Goal: Task Accomplishment & Management: Manage account settings

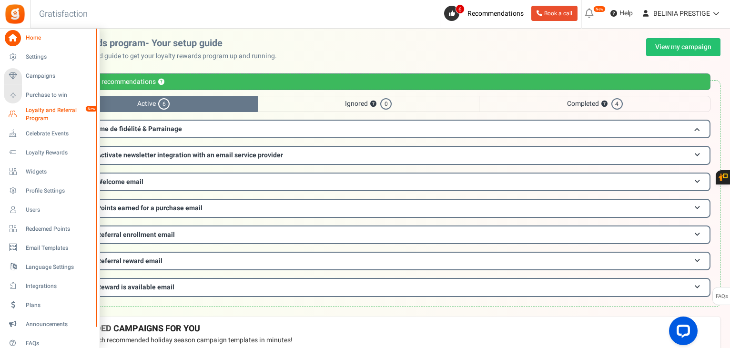
click at [43, 109] on span "Loyalty and Referral Program" at bounding box center [61, 114] width 70 height 16
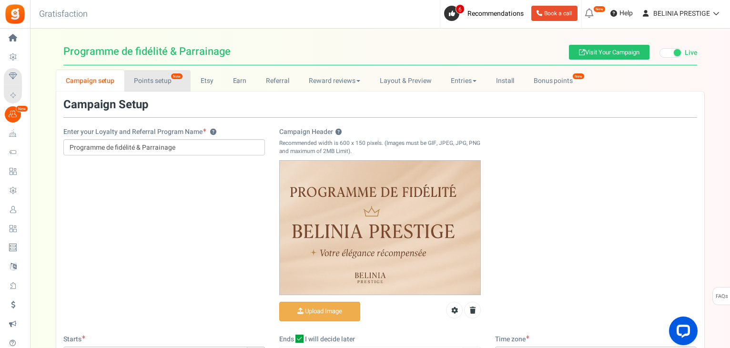
click at [149, 82] on link "Points setup New" at bounding box center [157, 80] width 66 height 21
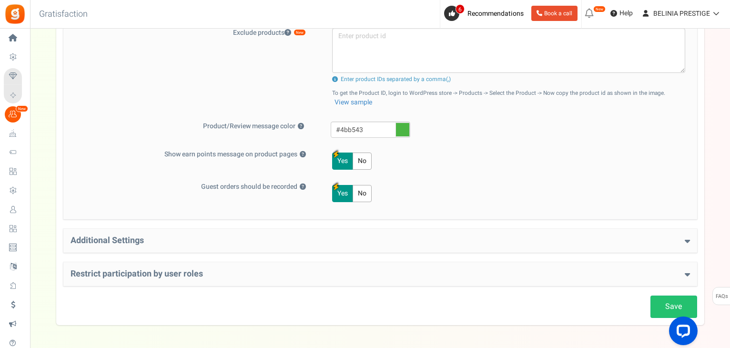
scroll to position [431, 0]
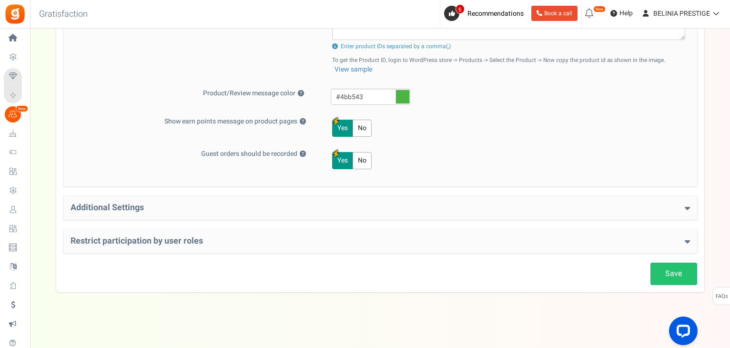
click at [206, 204] on h4 "Additional Settings" at bounding box center [380, 208] width 619 height 10
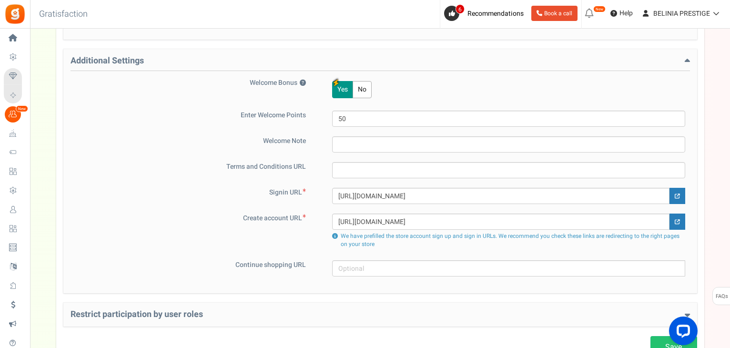
scroll to position [651, 0]
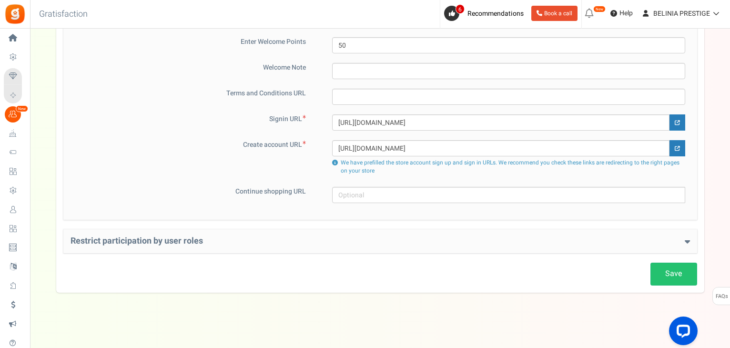
click at [196, 243] on h4 "Restrict participation by user roles" at bounding box center [380, 241] width 619 height 10
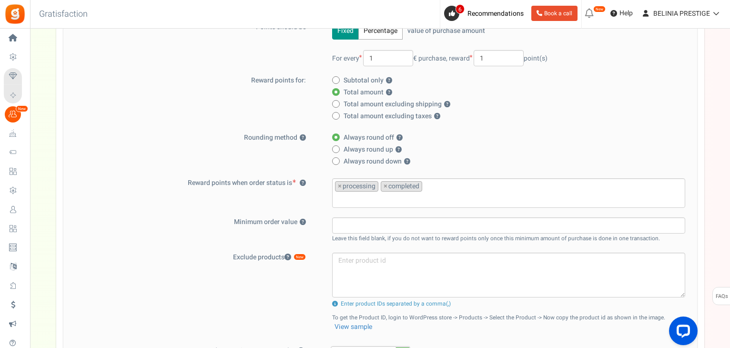
scroll to position [0, 0]
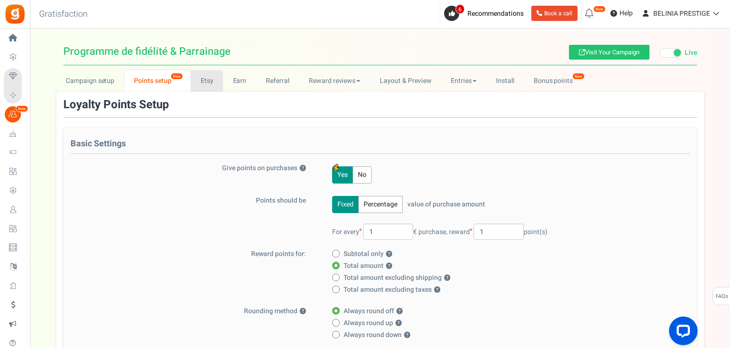
click at [215, 85] on link "Etsy" at bounding box center [207, 80] width 32 height 21
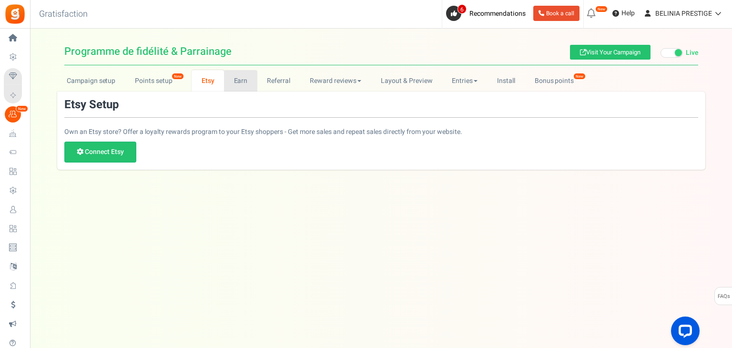
click at [232, 73] on link "Earn" at bounding box center [240, 80] width 33 height 21
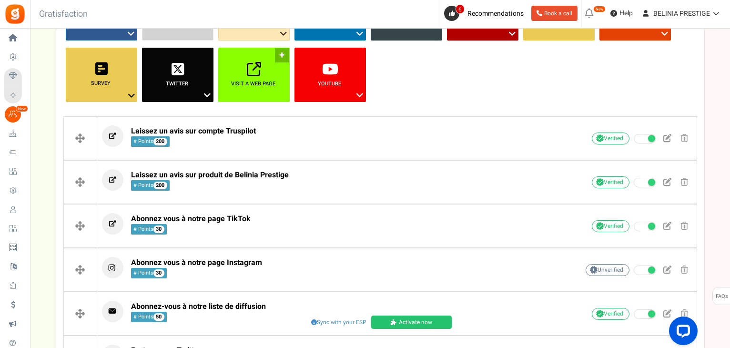
scroll to position [144, 0]
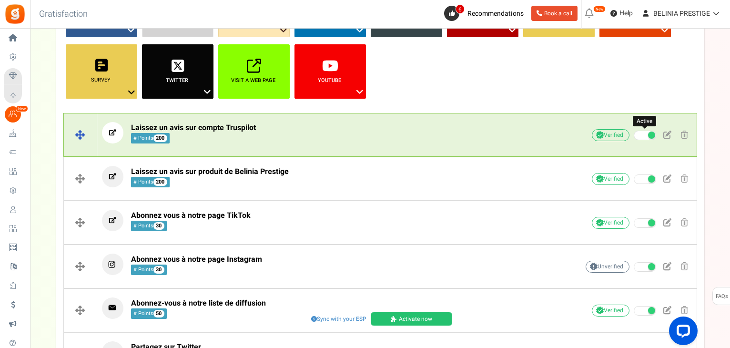
click at [648, 131] on span at bounding box center [645, 136] width 22 height 10
click at [634, 132] on input "Active" at bounding box center [634, 135] width 0 height 6
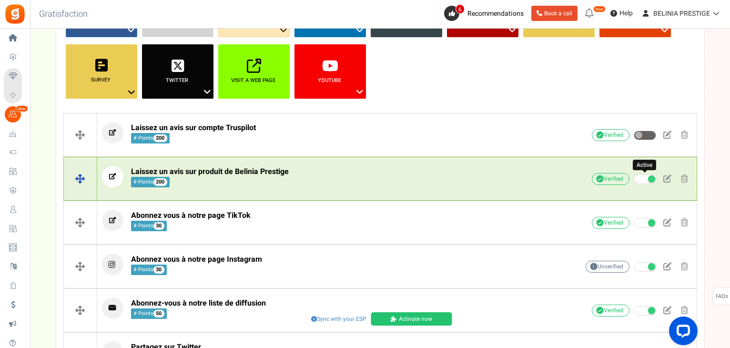
click at [646, 182] on span at bounding box center [645, 179] width 22 height 10
click at [634, 182] on input "Active" at bounding box center [634, 179] width 0 height 6
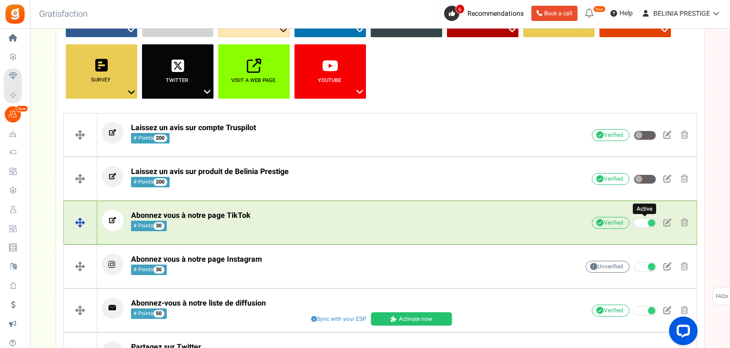
click at [648, 219] on span at bounding box center [645, 223] width 22 height 10
click at [634, 220] on input "Active" at bounding box center [634, 223] width 0 height 6
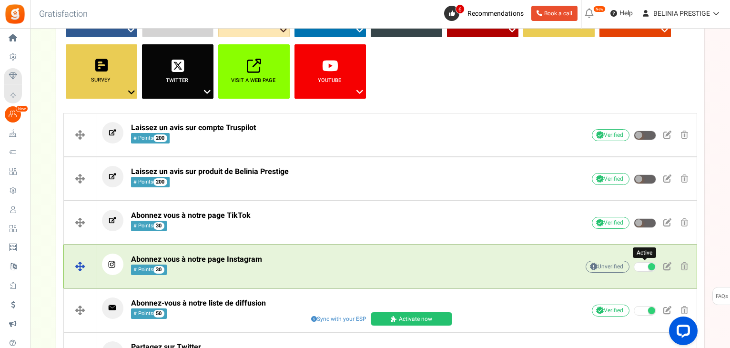
click at [642, 263] on span at bounding box center [645, 267] width 22 height 10
click at [634, 264] on input "Active" at bounding box center [634, 267] width 0 height 6
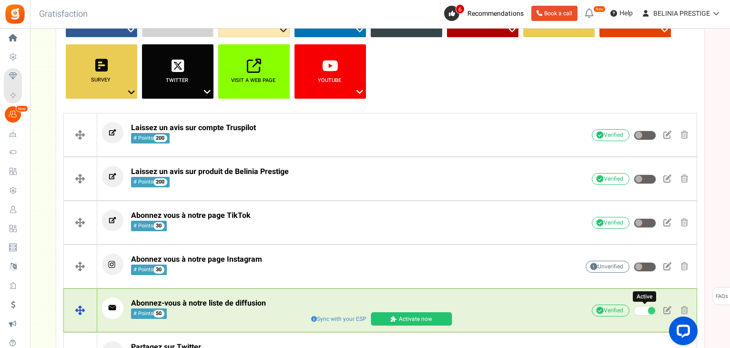
click at [646, 308] on span at bounding box center [645, 311] width 22 height 10
click at [634, 308] on input "Active" at bounding box center [634, 311] width 0 height 6
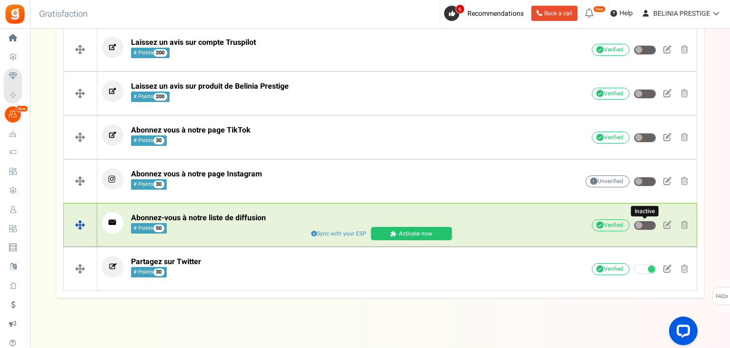
scroll to position [236, 0]
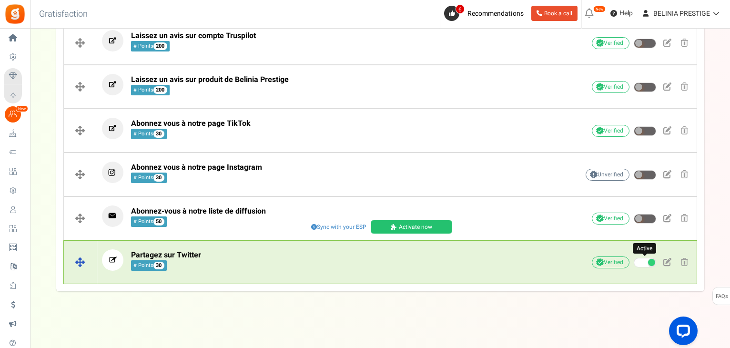
click at [646, 262] on span at bounding box center [645, 263] width 22 height 10
click at [634, 262] on input "Active" at bounding box center [634, 263] width 0 height 6
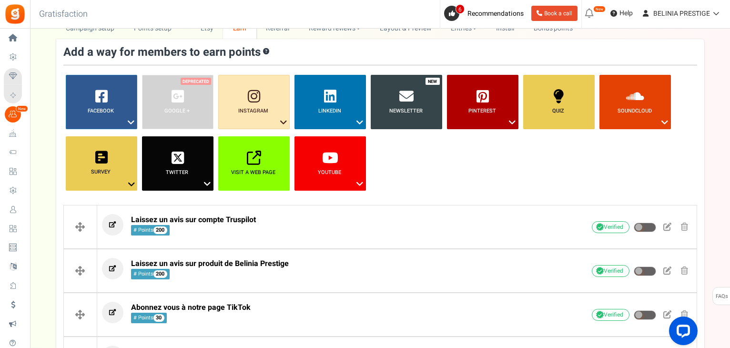
scroll to position [0, 0]
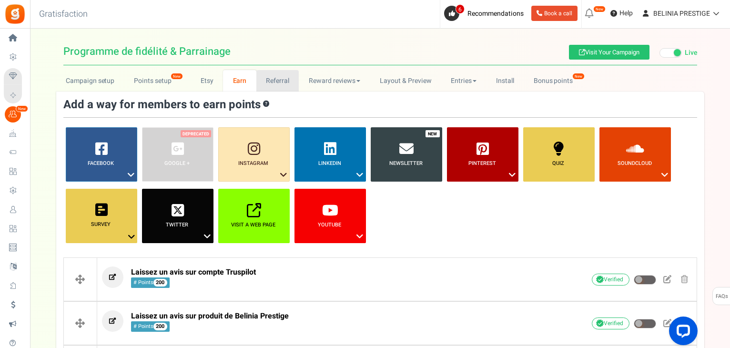
click at [261, 75] on link "Referral" at bounding box center [277, 80] width 43 height 21
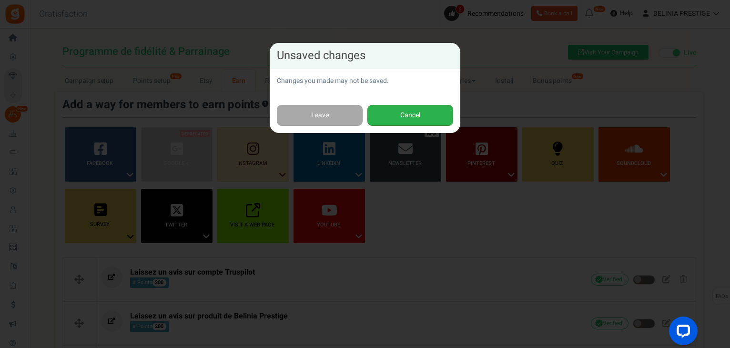
click at [377, 115] on button "Cancel" at bounding box center [410, 115] width 86 height 21
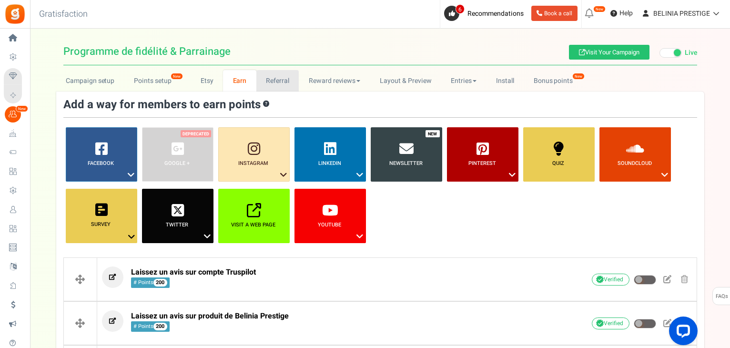
click at [263, 82] on link "Referral" at bounding box center [277, 80] width 43 height 21
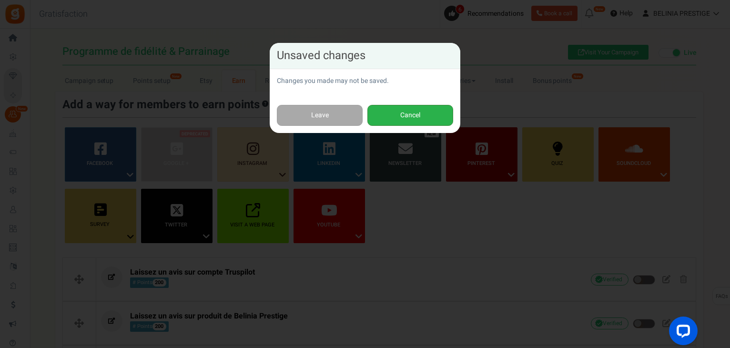
click at [385, 111] on button "Cancel" at bounding box center [410, 115] width 86 height 21
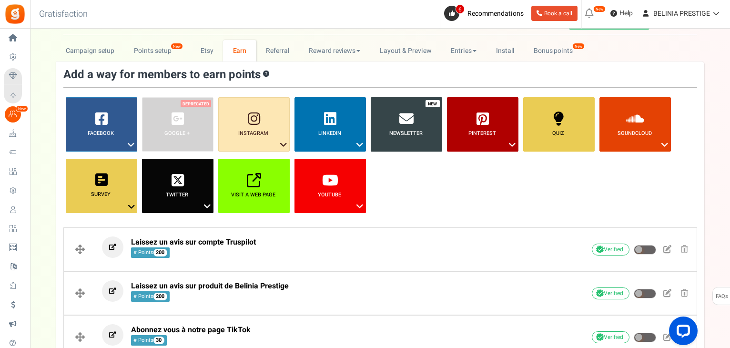
scroll to position [29, 0]
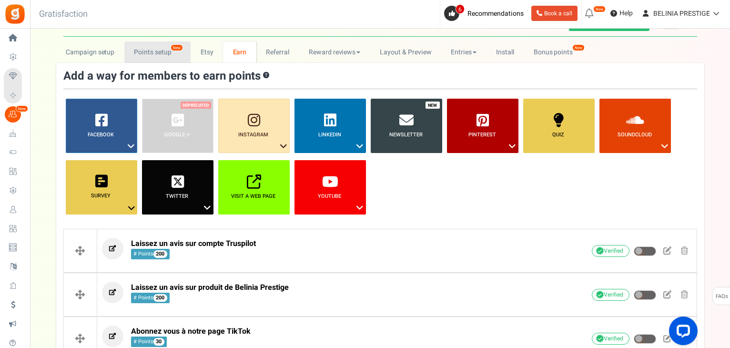
click at [150, 61] on link "Points setup New" at bounding box center [157, 51] width 66 height 21
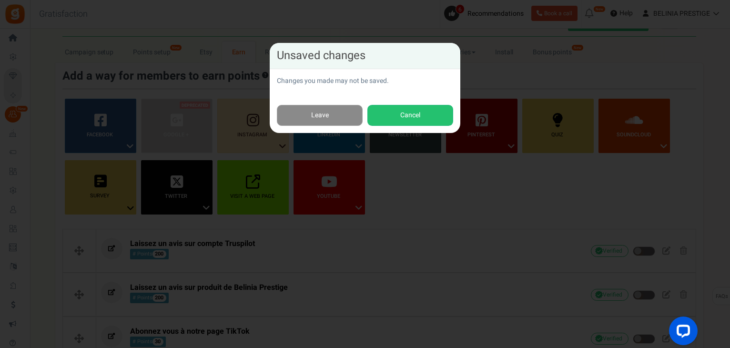
click at [333, 112] on link "Leave" at bounding box center [320, 115] width 86 height 21
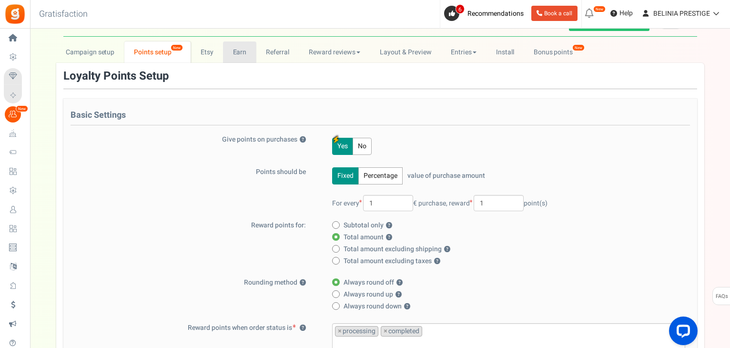
click at [223, 51] on link "Earn" at bounding box center [239, 51] width 33 height 21
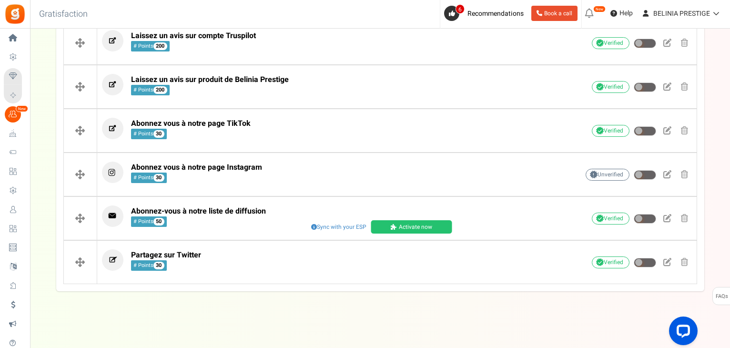
scroll to position [0, 0]
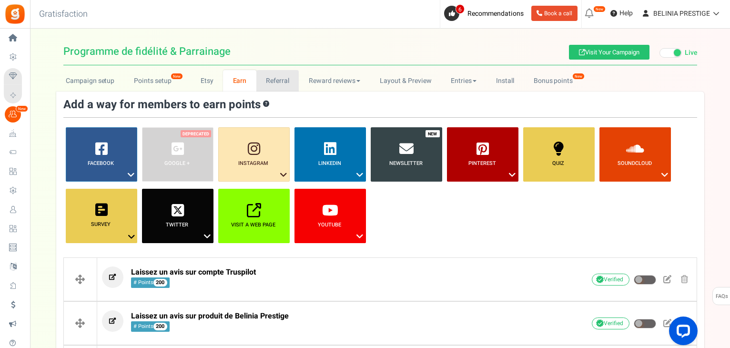
click at [260, 81] on link "Referral" at bounding box center [277, 80] width 43 height 21
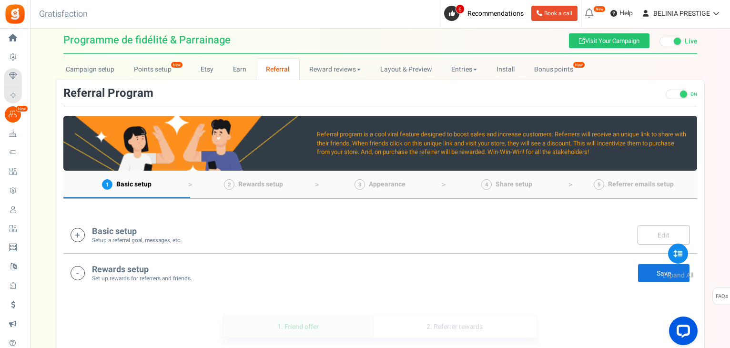
scroll to position [11, 0]
click at [195, 241] on div "Basic setup Setup a referral goal, messages, etc. Edit Save" at bounding box center [380, 235] width 619 height 20
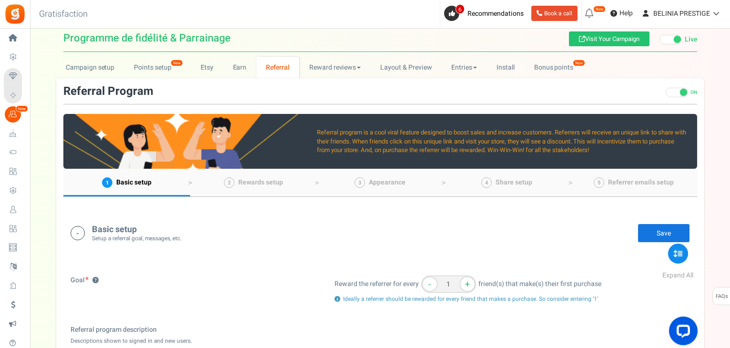
scroll to position [1, 0]
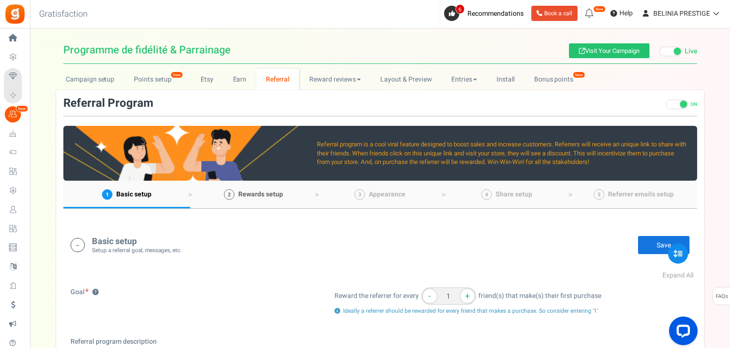
click at [261, 188] on link "2 Rewards setup" at bounding box center [253, 195] width 127 height 28
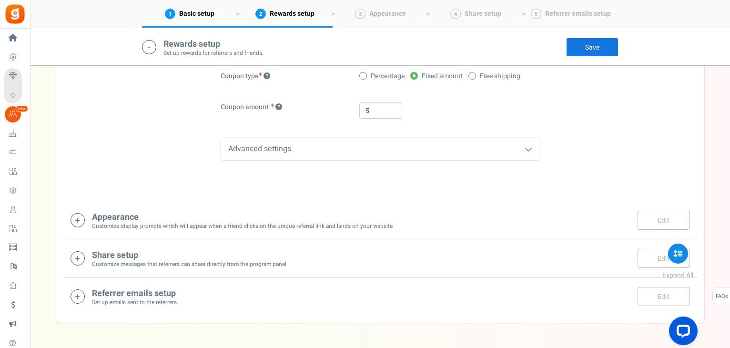
scroll to position [811, 0]
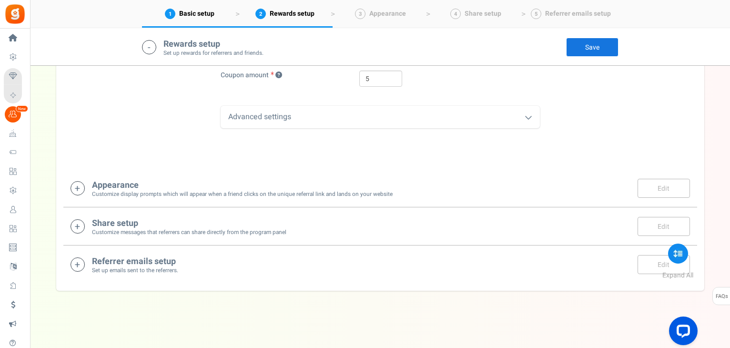
click at [234, 190] on small "Customize display prompts which will appear when a friend clicks on the unique …" at bounding box center [242, 194] width 301 height 8
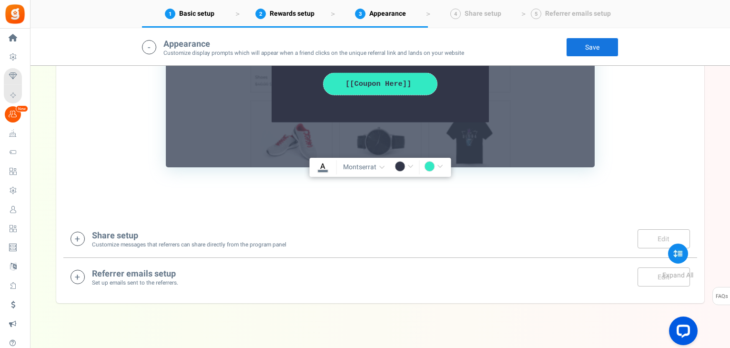
scroll to position [1239, 0]
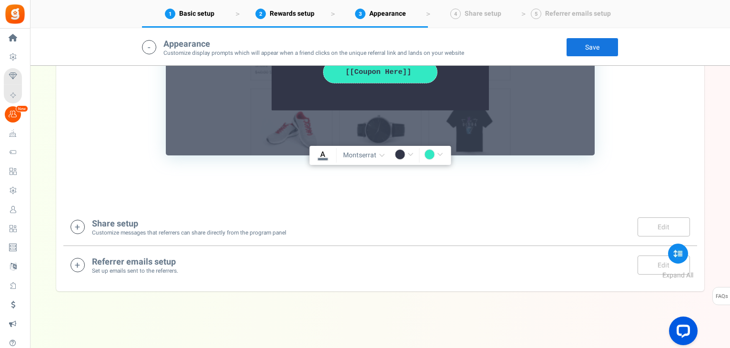
click at [146, 231] on small "Customize messages that referrers can share directly from the program panel" at bounding box center [189, 233] width 194 height 8
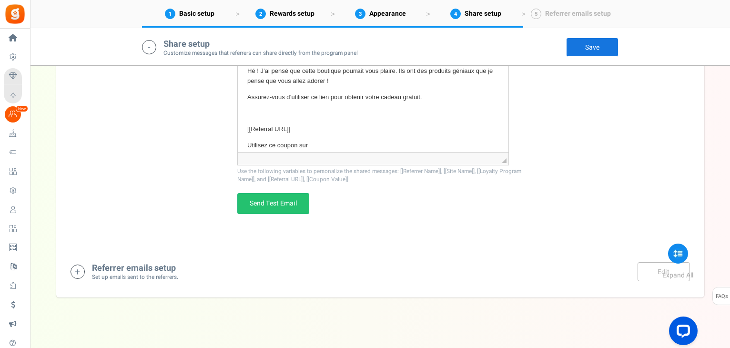
scroll to position [1684, 0]
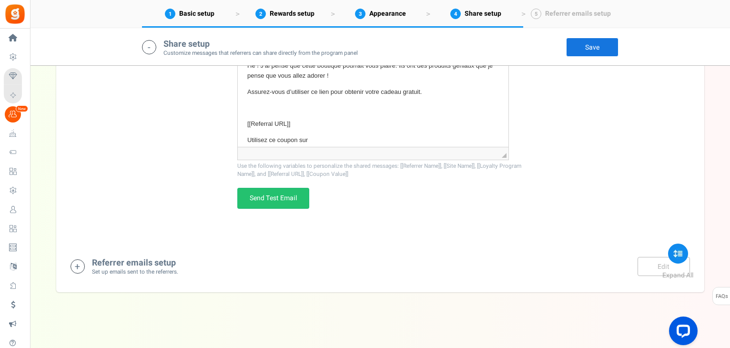
click at [153, 262] on h4 "Referrer emails setup" at bounding box center [135, 263] width 86 height 10
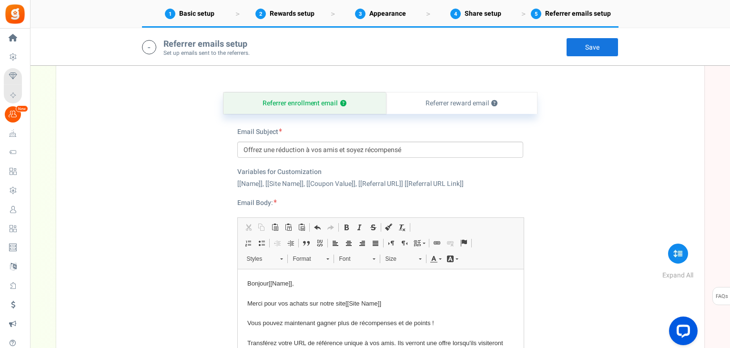
scroll to position [1912, 0]
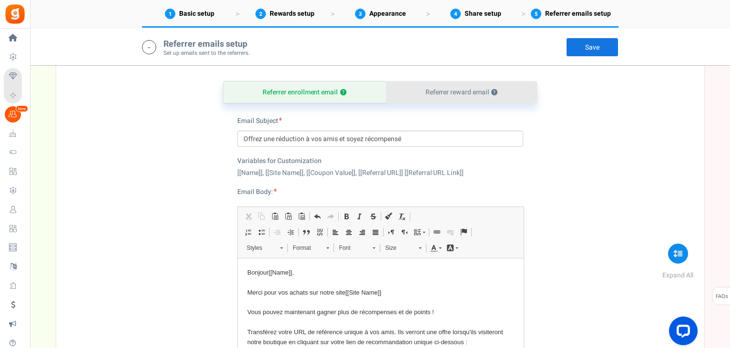
click at [423, 87] on link "Referrer reward email ?" at bounding box center [461, 91] width 151 height 21
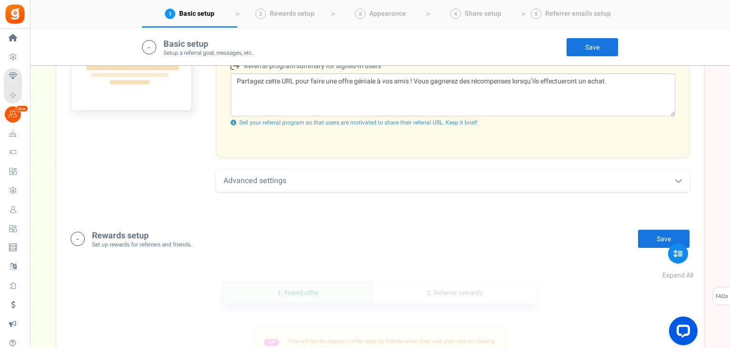
scroll to position [0, 0]
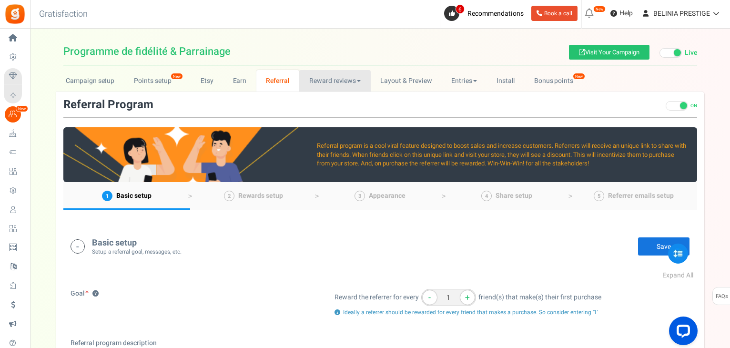
click at [309, 77] on link "Reward reviews" at bounding box center [334, 80] width 71 height 21
click at [399, 75] on link "Layout & Preview" at bounding box center [406, 80] width 71 height 21
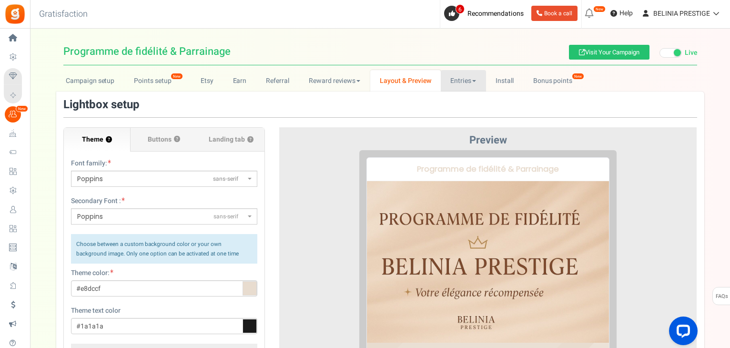
click at [448, 80] on link "Entries" at bounding box center [463, 80] width 45 height 21
